Goal: Information Seeking & Learning: Learn about a topic

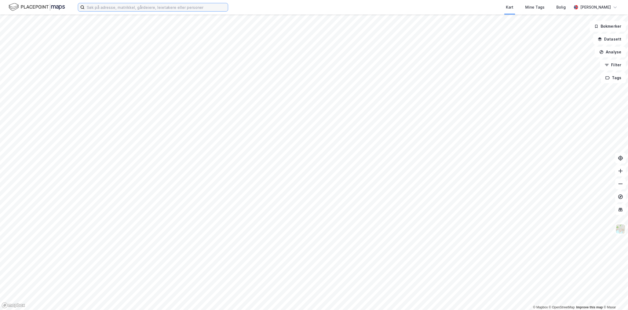
click at [101, 7] on input at bounding box center [156, 7] width 143 height 8
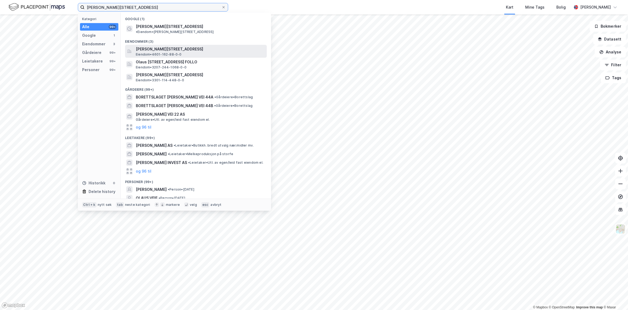
type input "[PERSON_NAME][STREET_ADDRESS]"
click at [174, 47] on span "[PERSON_NAME][STREET_ADDRESS]" at bounding box center [200, 49] width 129 height 6
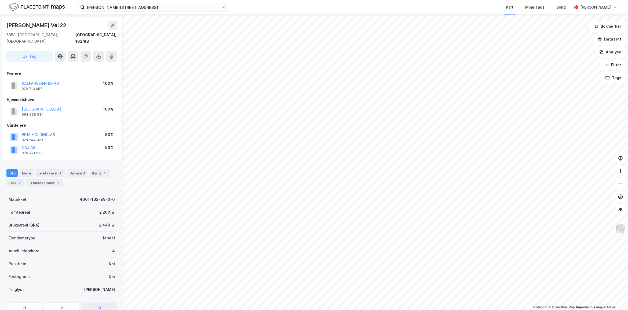
click at [94, 305] on div "Miljøstatus" at bounding box center [99, 310] width 35 height 17
